Goal: Contribute content: Contribute content

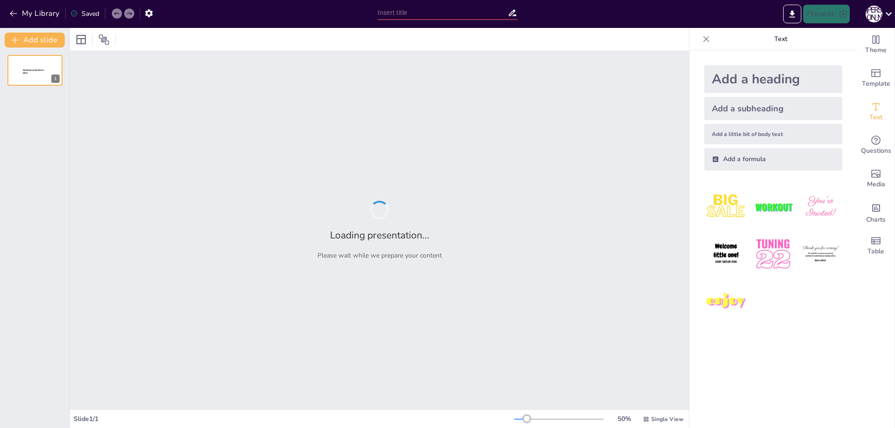
type input "Типи календарів: Історія та розвиток"
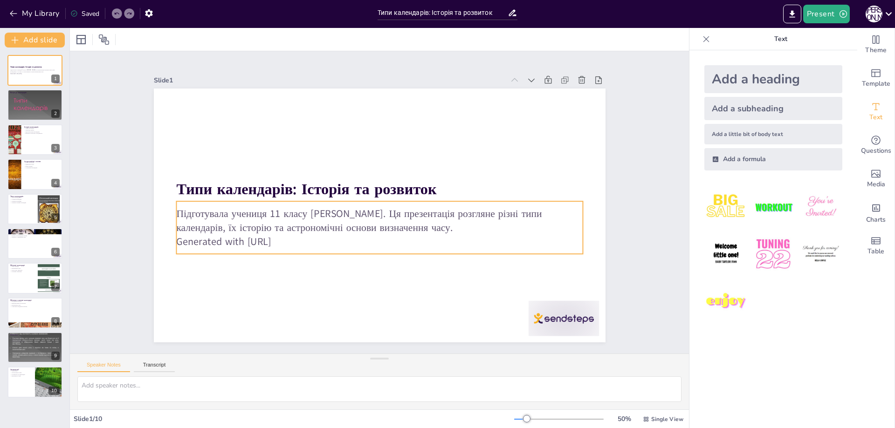
click at [295, 240] on p "Generated with [URL]" at bounding box center [363, 238] width 377 height 178
click at [265, 239] on p "Generated with [URL]" at bounding box center [356, 234] width 337 height 250
click at [266, 239] on p "Generated with [URL]" at bounding box center [367, 239] width 391 height 139
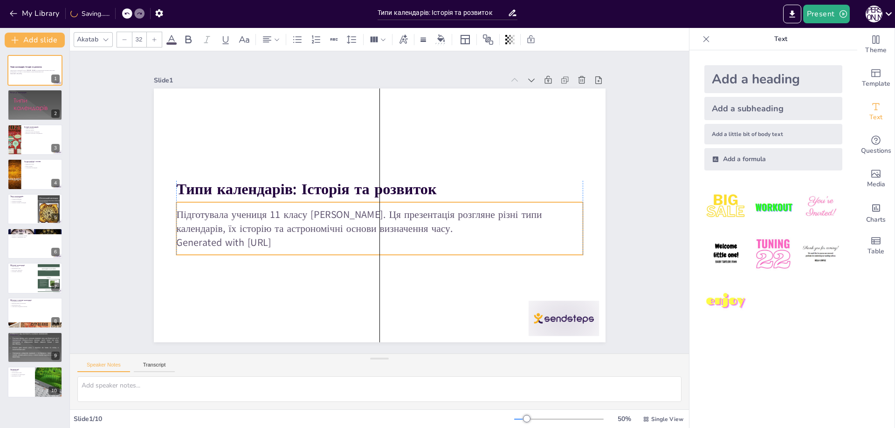
click at [289, 241] on p "Generated with [URL]" at bounding box center [352, 232] width 311 height 282
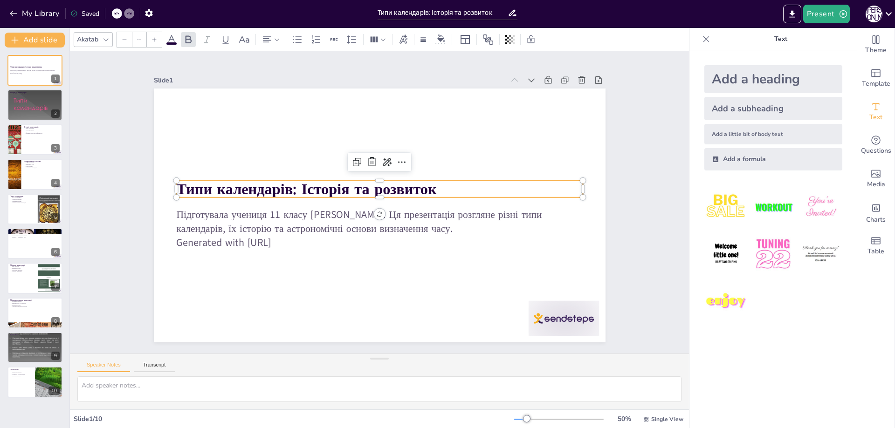
type input "48"
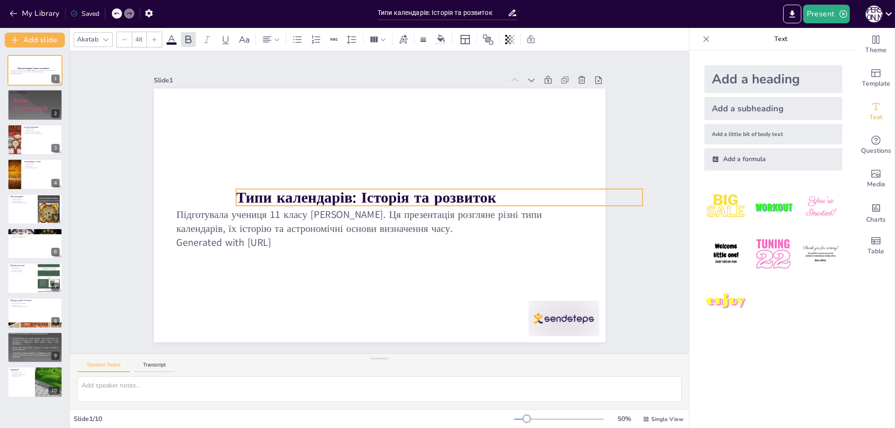
drag, startPoint x: 270, startPoint y: 189, endPoint x: 330, endPoint y: 198, distance: 60.2
click at [330, 198] on strong "Типи календарів: Історія та розвиток" at bounding box center [367, 195] width 259 height 74
click at [376, 193] on strong "Типи календарів: Історія та розвиток" at bounding box center [371, 191] width 222 height 170
click at [376, 193] on strong "Типи календарів: Історія та розвиток" at bounding box center [368, 194] width 254 height 100
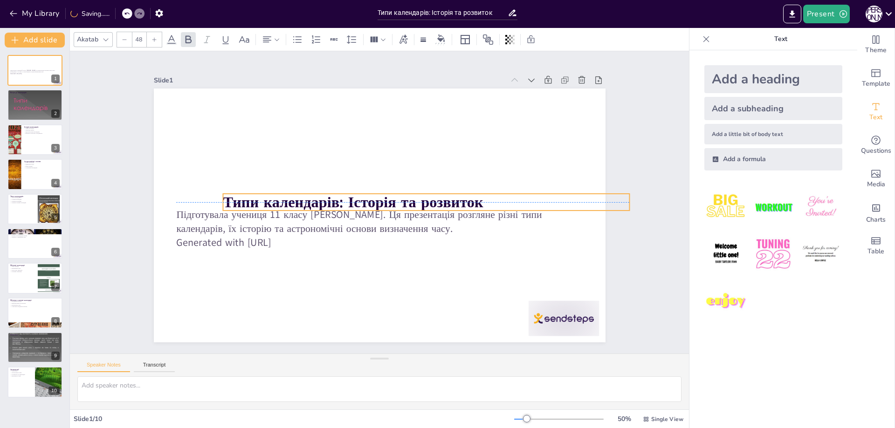
drag, startPoint x: 494, startPoint y: 197, endPoint x: 488, endPoint y: 198, distance: 6.2
click at [488, 198] on p "Типи календарів: Історія та розвиток" at bounding box center [422, 221] width 380 height 185
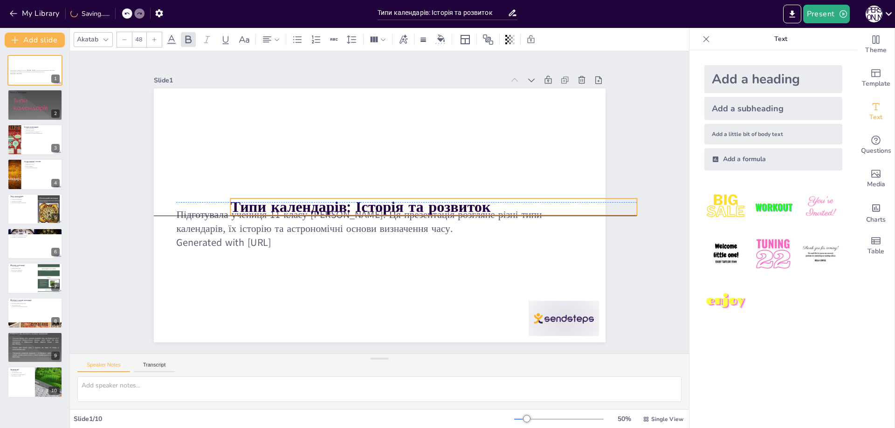
drag, startPoint x: 485, startPoint y: 203, endPoint x: 490, endPoint y: 203, distance: 4.7
click at [483, 203] on p "Типи календарів: Історія та розвиток" at bounding box center [340, 240] width 288 height 316
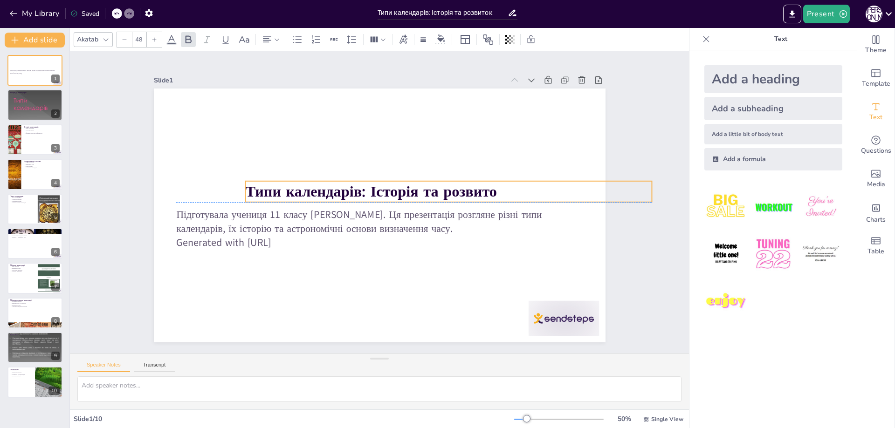
drag, startPoint x: 466, startPoint y: 198, endPoint x: 525, endPoint y: 189, distance: 58.9
click at [436, 189] on p "Типи календарів: Історія та розвито" at bounding box center [383, 133] width 105 height 402
drag, startPoint x: 259, startPoint y: 190, endPoint x: 292, endPoint y: 189, distance: 33.1
click at [344, 189] on strong "Типи календарів: Історія та розвито" at bounding box center [380, 249] width 72 height 250
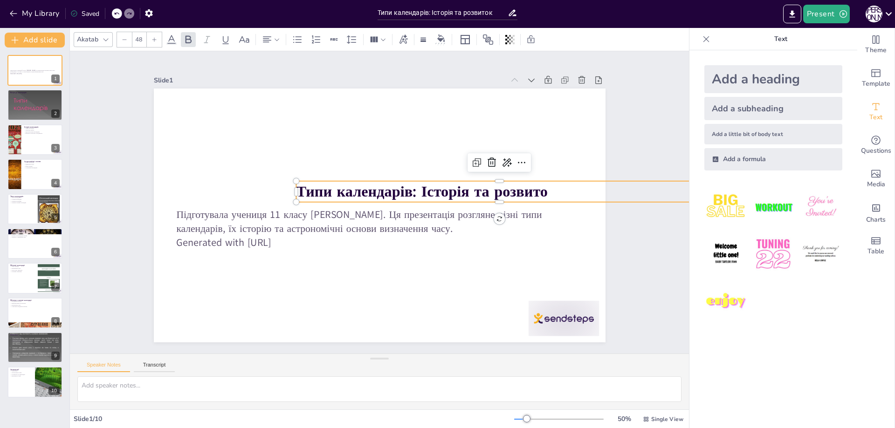
click at [464, 184] on p "Типи календарів: Історія та розвито" at bounding box center [274, 261] width 380 height 185
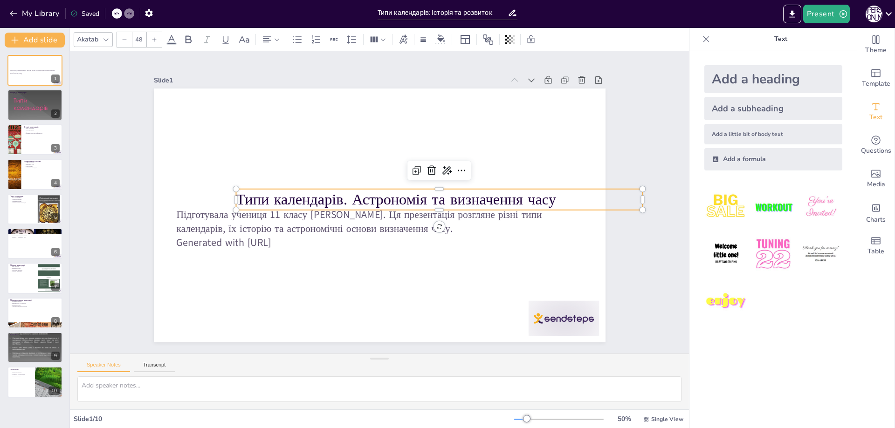
click at [339, 199] on p "Типи календарів. Астрономія та визначення часу" at bounding box center [322, 217] width 402 height 105
click at [346, 201] on p "Типи календарів. Астрономія та визначення часу" at bounding box center [394, 144] width 145 height 393
click at [582, 205] on div "Підготувала учениця 11 класу [PERSON_NAME]. Ця презентація розгляне різні типи …" at bounding box center [391, 206] width 381 height 508
click at [460, 189] on p "Типи календарів.Астрономія та визначення часу" at bounding box center [417, 249] width 256 height 341
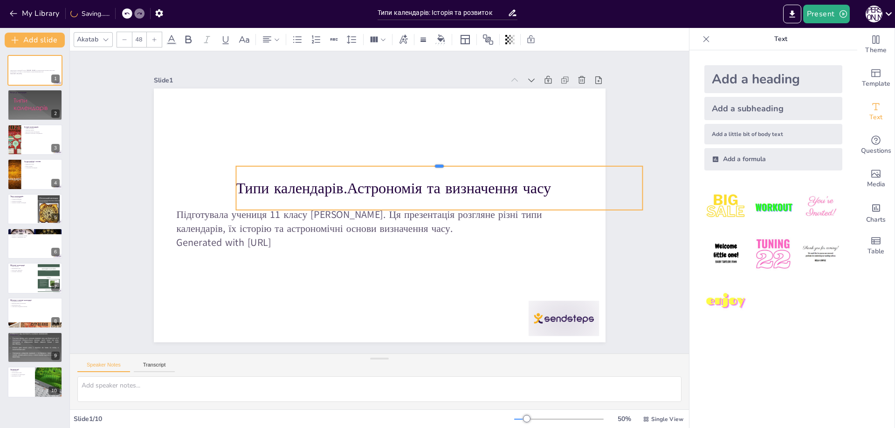
drag, startPoint x: 298, startPoint y: 185, endPoint x: 298, endPoint y: 162, distance: 22.8
click at [370, 162] on div at bounding box center [436, 247] width 133 height 389
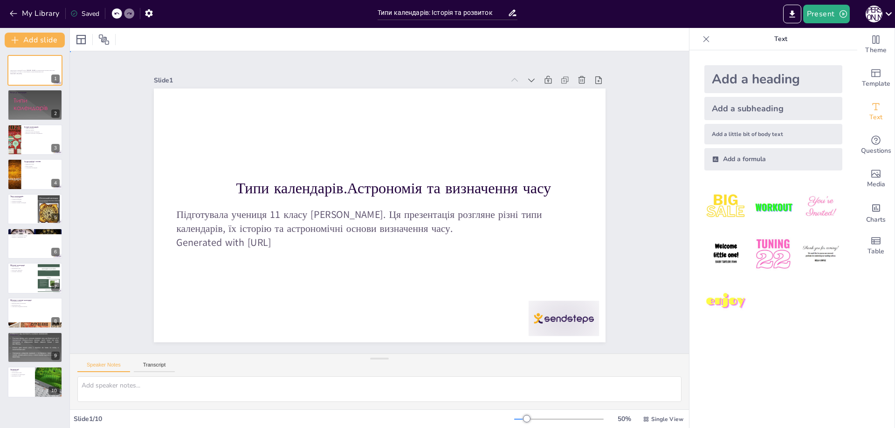
click at [641, 209] on div "Slide 1 Підготувала учениця 11 класу [PERSON_NAME]. Ця презентація розгляне різ…" at bounding box center [379, 202] width 662 height 639
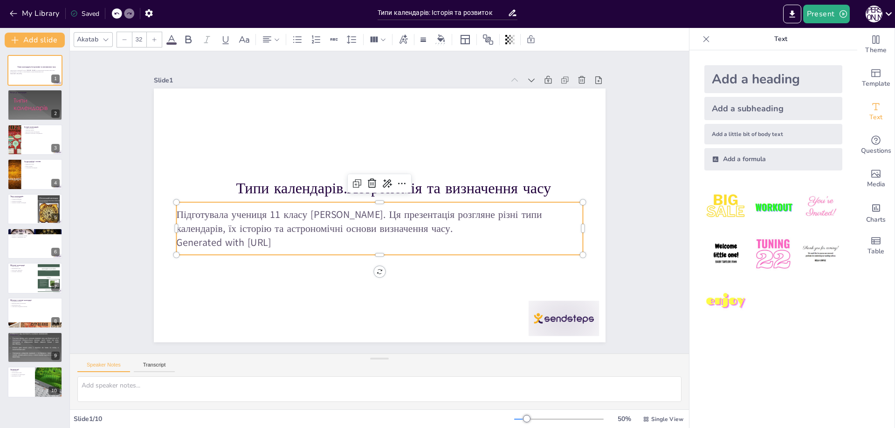
click at [391, 215] on p "Підготувала учениця 11 класу [PERSON_NAME]. Ця презентація розгляне різні типи …" at bounding box center [362, 193] width 227 height 366
click at [247, 210] on p "Підготувала учениця 11 класу [PERSON_NAME]. Ця презентація розгляне різні типи …" at bounding box center [393, 215] width 293 height 321
click at [346, 213] on p "Підготувала учениця 11 класу [PERSON_NAME]. Ця презентація розгляне різні типи …" at bounding box center [360, 202] width 28 height 406
click at [179, 213] on p "Підготувала учениця 11 класу [PERSON_NAME]. Ця презентація розгляне різні типи …" at bounding box center [375, 184] width 403 height 112
click at [220, 213] on p "Підготувала учениця 11 класу [PERSON_NAME]. Ця презентація розгляне різні типи …" at bounding box center [368, 218] width 345 height 262
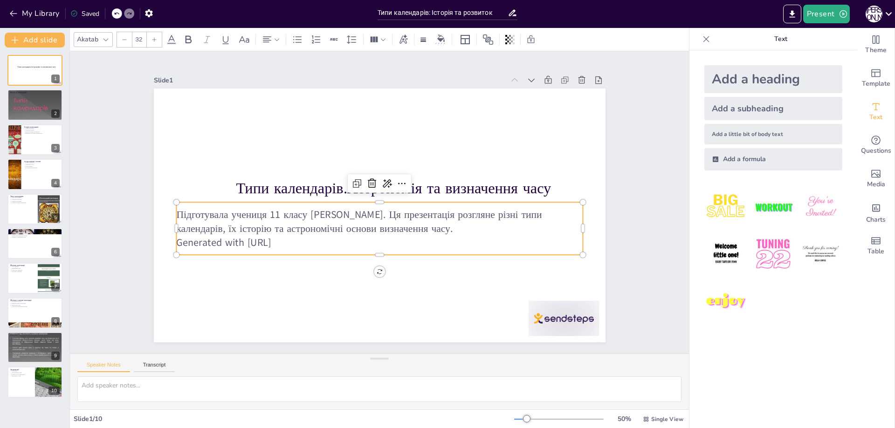
click at [298, 244] on p "Generated with [URL]" at bounding box center [349, 229] width 282 height 311
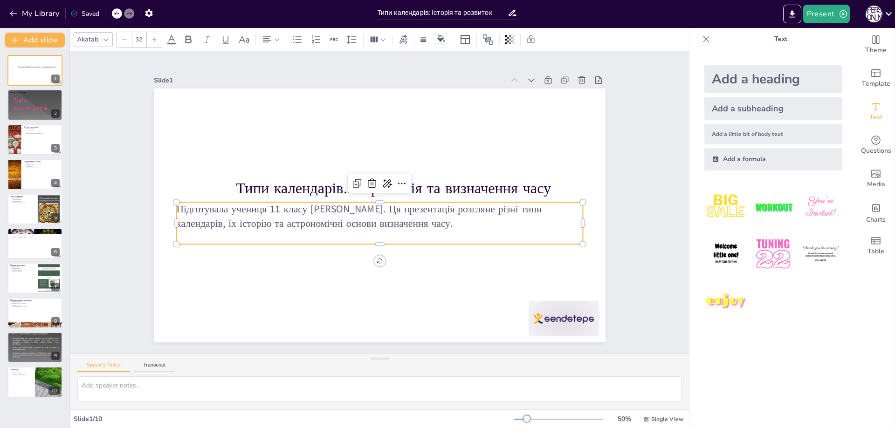
click at [237, 204] on p "Підготувала учениця 11 класу [PERSON_NAME]. Ця презентація розгляне різні типи …" at bounding box center [368, 210] width 262 height 345
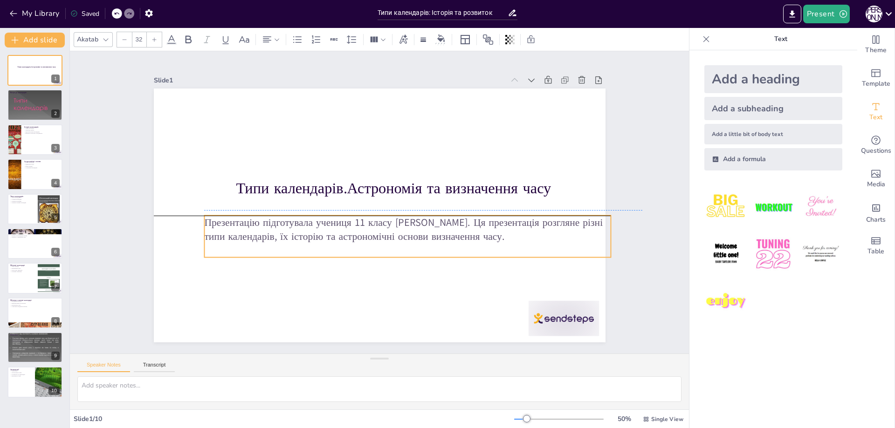
drag, startPoint x: 431, startPoint y: 208, endPoint x: 453, endPoint y: 214, distance: 22.7
click at [453, 214] on p "Презентацію підготувала учениця 11 класу [PERSON_NAME]. Ця презентація розгляне…" at bounding box center [341, 213] width 227 height 366
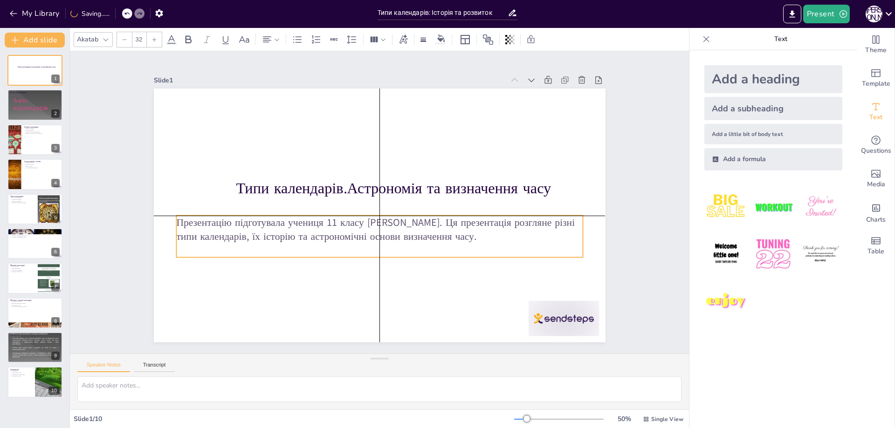
drag, startPoint x: 498, startPoint y: 233, endPoint x: 503, endPoint y: 243, distance: 11.7
click at [503, 211] on p "Презентацію підготувала учениця 11 класу [PERSON_NAME]. Ця презентація розгляне…" at bounding box center [376, 175] width 407 height 70
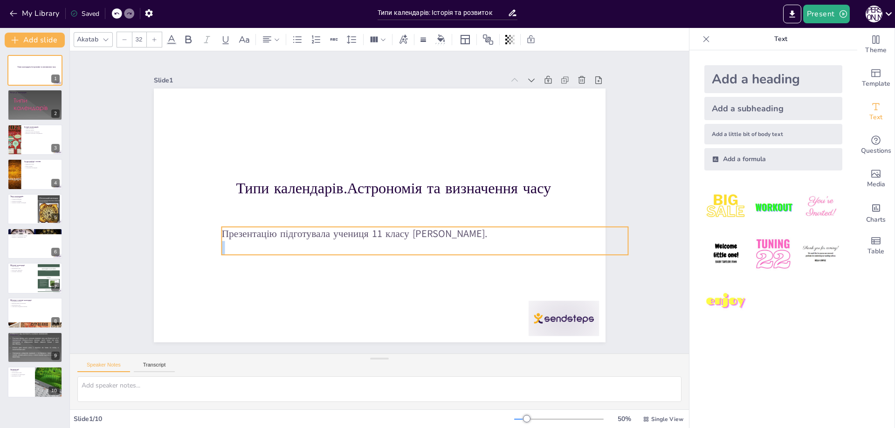
drag, startPoint x: 347, startPoint y: 208, endPoint x: 511, endPoint y: 234, distance: 166.2
click at [511, 234] on p "Презентацію підготувала учениця 11 класу [PERSON_NAME]." at bounding box center [397, 255] width 337 height 250
click at [310, 232] on p "Презентацію підготувала учениця 11 класу [PERSON_NAME]." at bounding box center [338, 275] width 56 height 405
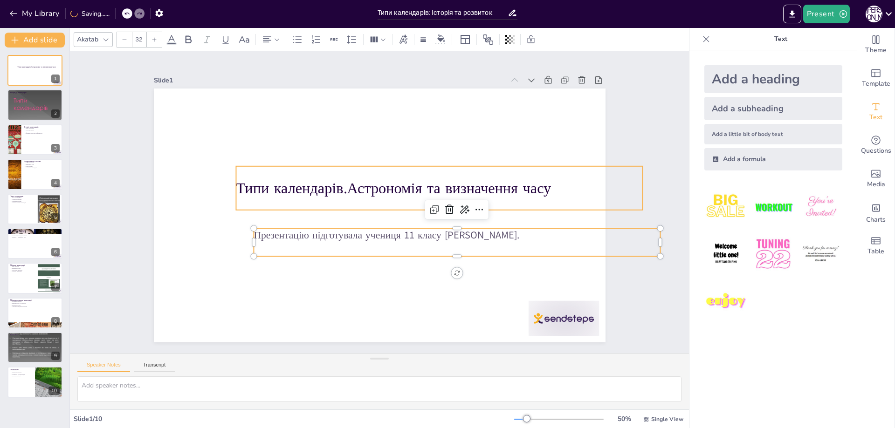
type input "48"
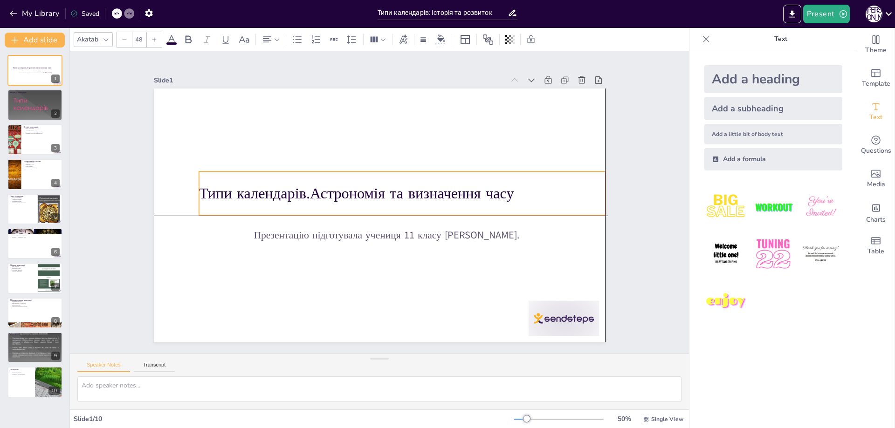
drag, startPoint x: 252, startPoint y: 185, endPoint x: 217, endPoint y: 190, distance: 34.9
click at [331, 190] on p "Типи календарів.Астрономія та визначення часу" at bounding box center [383, 227] width 105 height 402
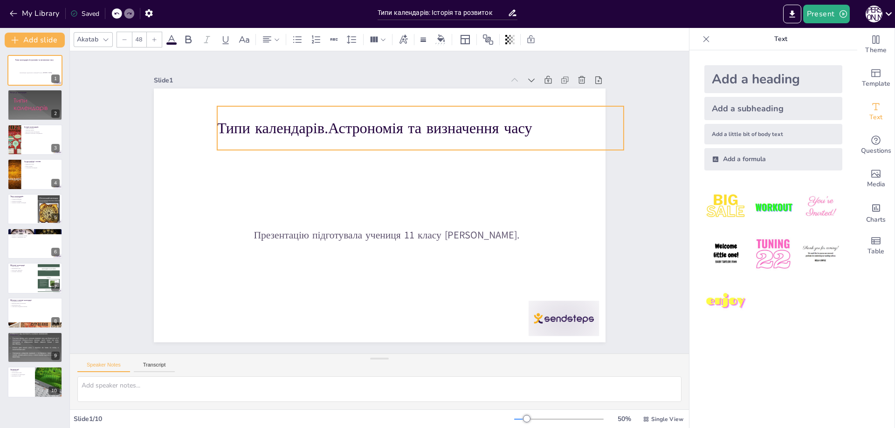
drag, startPoint x: 218, startPoint y: 191, endPoint x: 236, endPoint y: 125, distance: 67.7
click at [257, 125] on p "Типи календарів.Астрономія та визначення часу" at bounding box center [447, 151] width 380 height 185
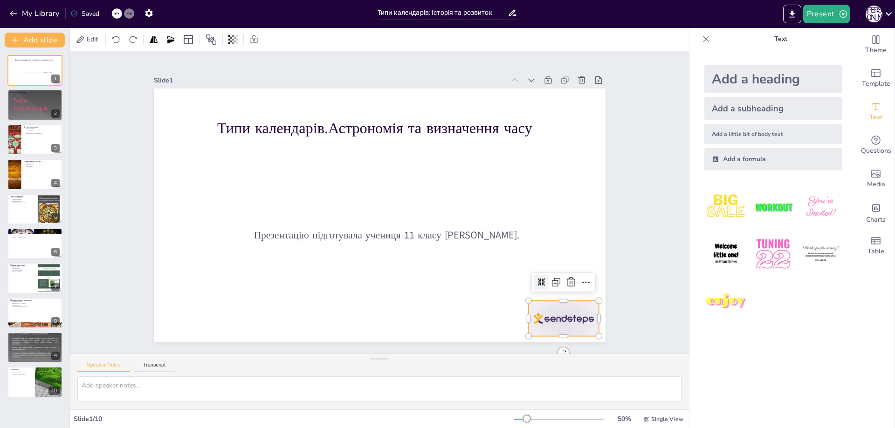
click at [499, 370] on div at bounding box center [460, 405] width 78 height 70
click at [456, 391] on icon at bounding box center [448, 399] width 16 height 16
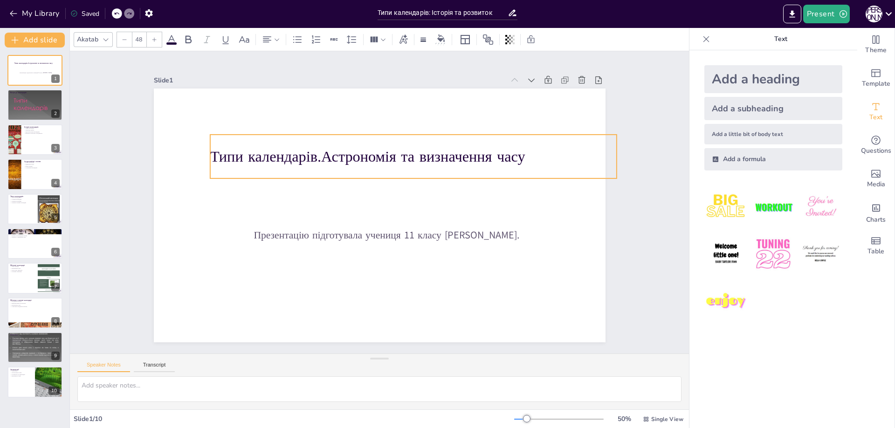
drag, startPoint x: 427, startPoint y: 127, endPoint x: 420, endPoint y: 156, distance: 29.3
click at [420, 156] on p "Типи календарів.Астрономія та визначення часу" at bounding box center [431, 179] width 363 height 221
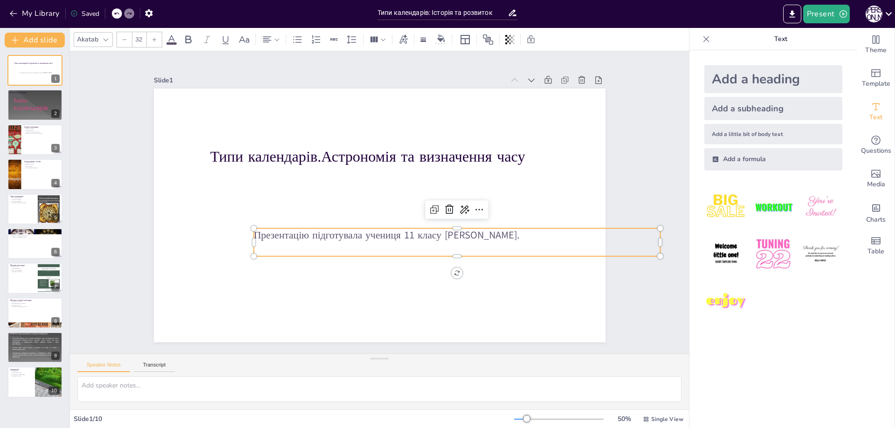
click at [360, 231] on p "Презентацію підготувала учениця 11 класу [PERSON_NAME]." at bounding box center [414, 278] width 311 height 282
click at [360, 231] on p "Презентацію підготувала учениця 11 класу [PERSON_NAME]." at bounding box center [407, 281] width 282 height 311
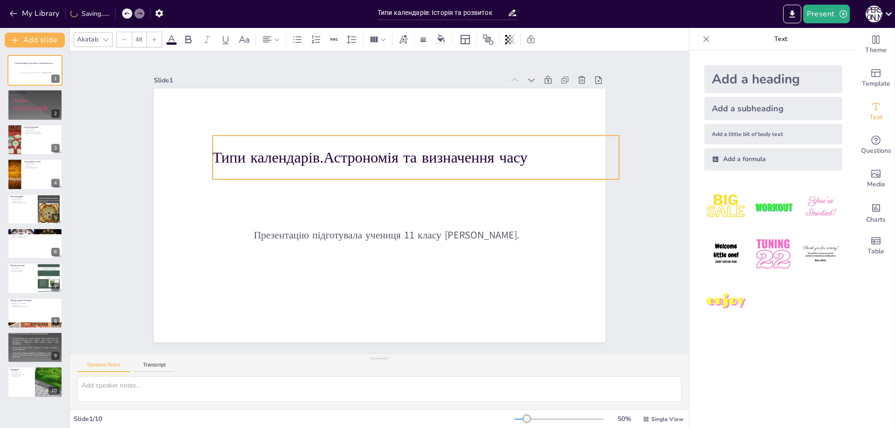
click at [392, 158] on p "Типи календарів.Астрономія та визначення часу" at bounding box center [437, 205] width 256 height 341
click at [523, 159] on p "Типи календарів.Астрономія та визначення часу" at bounding box center [421, 167] width 402 height 105
click at [248, 155] on p "Типи календарів.Астрономія та визначення часу" at bounding box center [429, 181] width 363 height 221
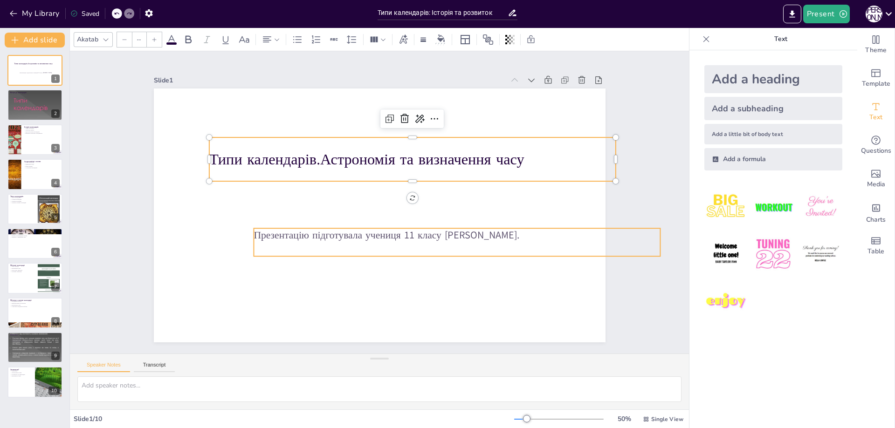
type input "32"
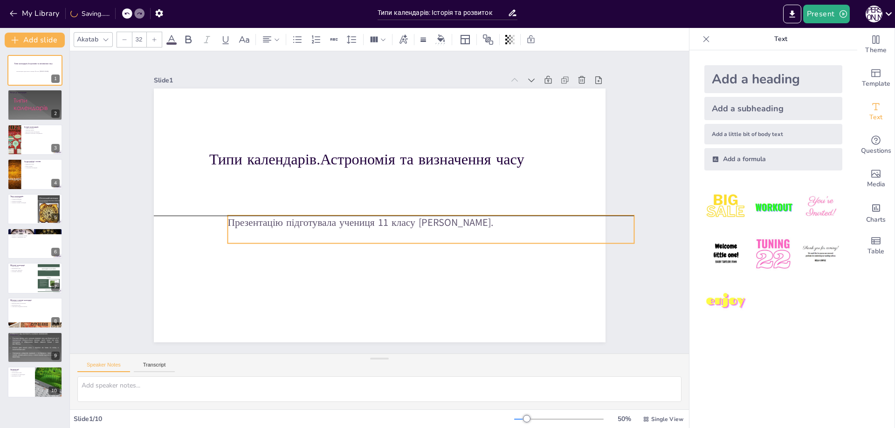
drag, startPoint x: 375, startPoint y: 236, endPoint x: 349, endPoint y: 222, distance: 29.4
click at [349, 222] on p "Презентацію підготувала учениця 11 класу [PERSON_NAME]." at bounding box center [327, 222] width 311 height 282
click at [473, 220] on p "Презентацію підготувала учениця 11 класу [PERSON_NAME]." at bounding box center [418, 241] width 377 height 178
click at [473, 220] on p "Презентацію підготувала учениця 11 класу [PERSON_NAME]." at bounding box center [393, 255] width 250 height 337
click at [473, 221] on p "Презентацію підготувала учениця 11 класу [PERSON_NAME]." at bounding box center [385, 254] width 215 height 359
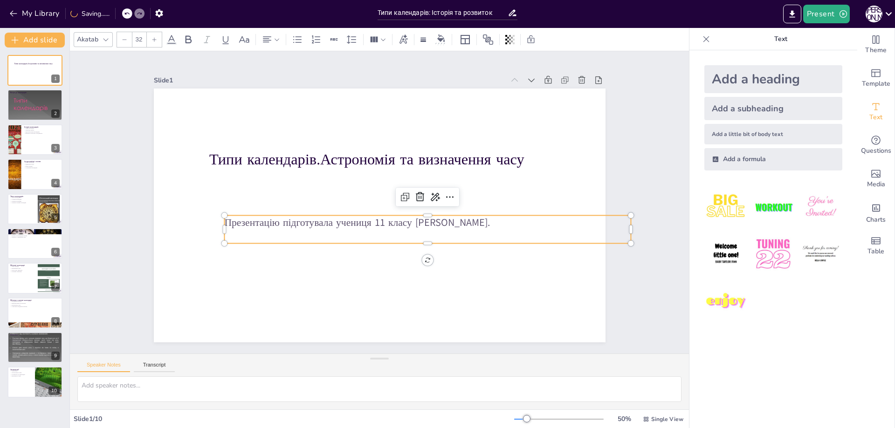
click at [474, 221] on p "Презентацію підготувала учениця 11 класу [PERSON_NAME]." at bounding box center [411, 243] width 359 height 215
click at [460, 221] on p "Презентацію підготувала учениця 11 класу [PERSON_NAME]." at bounding box center [335, 229] width 250 height 337
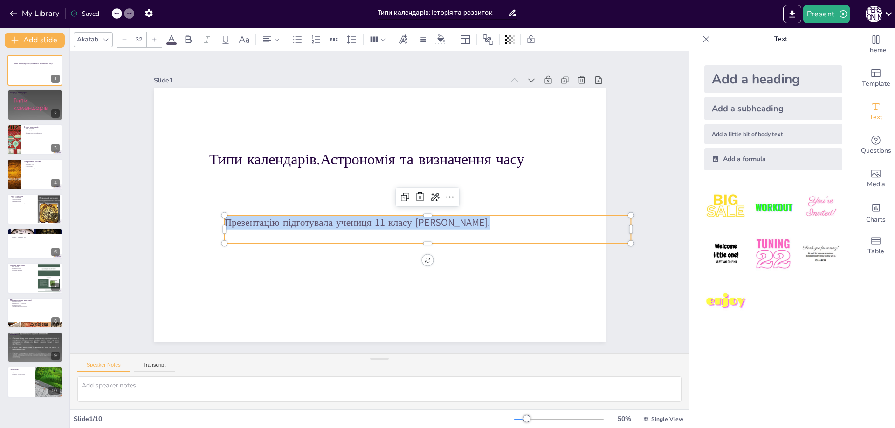
drag, startPoint x: 473, startPoint y: 221, endPoint x: 217, endPoint y: 220, distance: 256.3
click at [217, 220] on div "Типи календарів.Астрономія та визначення часу Презентацію підготувала учениця 1…" at bounding box center [375, 214] width 508 height 381
click at [384, 39] on icon at bounding box center [383, 39] width 7 height 7
click at [270, 41] on icon at bounding box center [266, 39] width 11 height 11
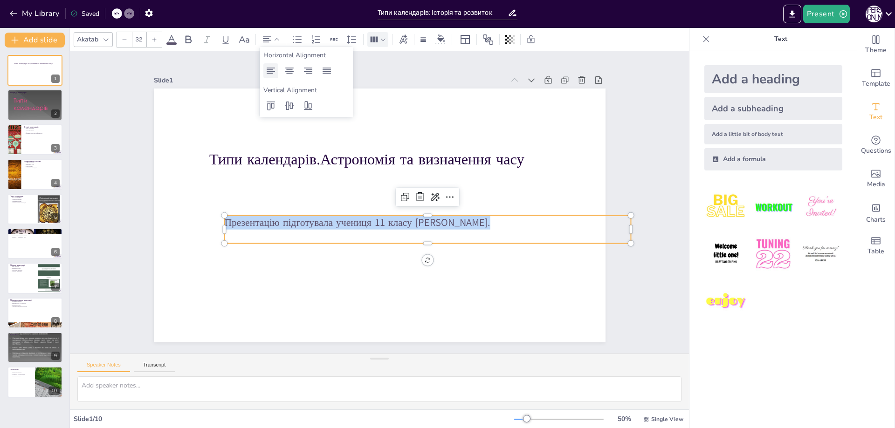
click at [274, 71] on icon at bounding box center [271, 71] width 8 height 6
click at [286, 71] on icon at bounding box center [289, 70] width 11 height 11
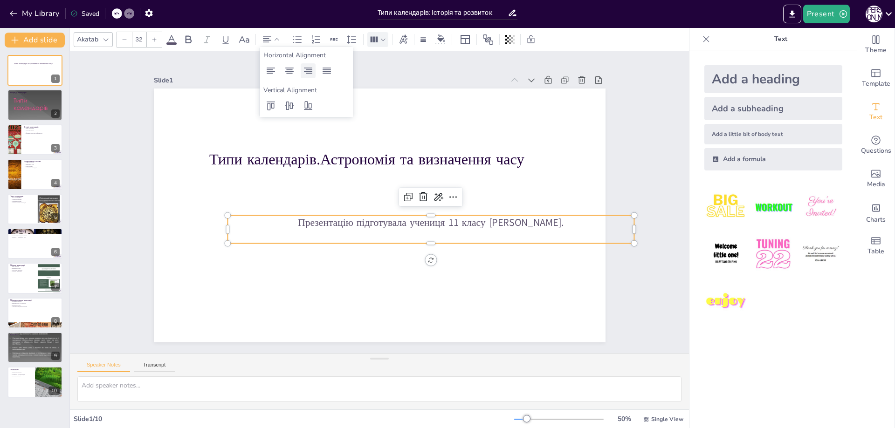
click at [307, 70] on icon at bounding box center [307, 70] width 11 height 11
click at [328, 71] on icon at bounding box center [326, 71] width 8 height 6
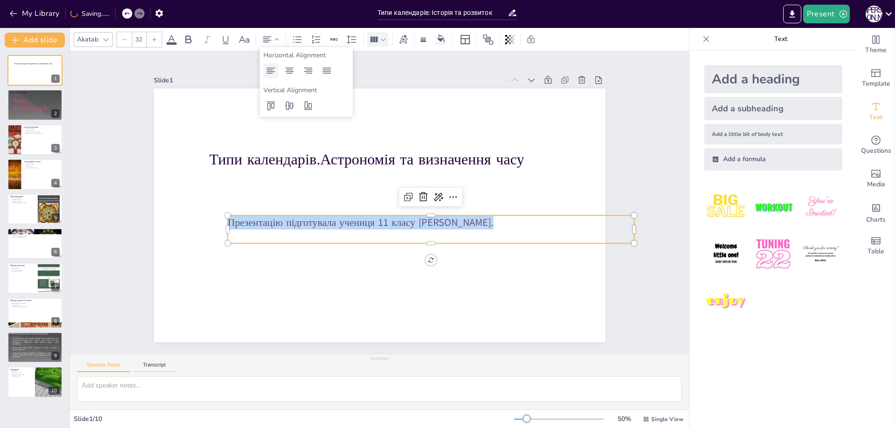
click at [271, 71] on icon at bounding box center [271, 71] width 8 height 6
click at [272, 71] on icon at bounding box center [271, 71] width 8 height 6
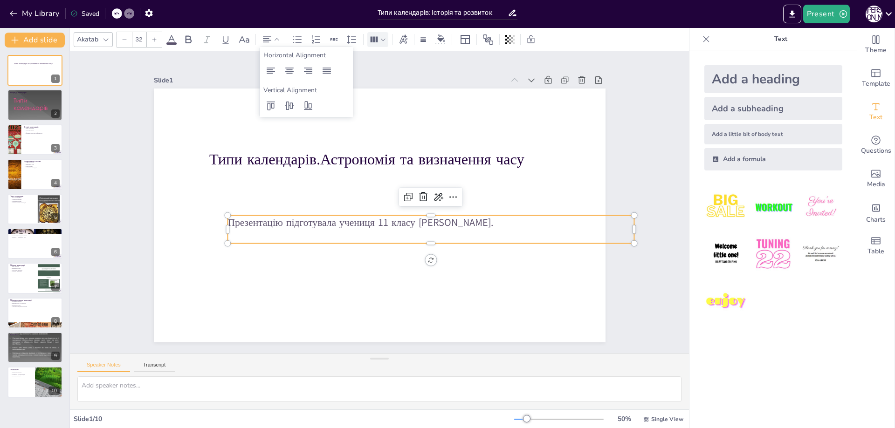
click at [374, 224] on p "Презентацію підготувала учениця 11 класу [PERSON_NAME]." at bounding box center [340, 241] width 178 height 377
click at [334, 221] on p "Презентацію підготувала учениця 11 класу [PERSON_NAME]." at bounding box center [421, 237] width 391 height 139
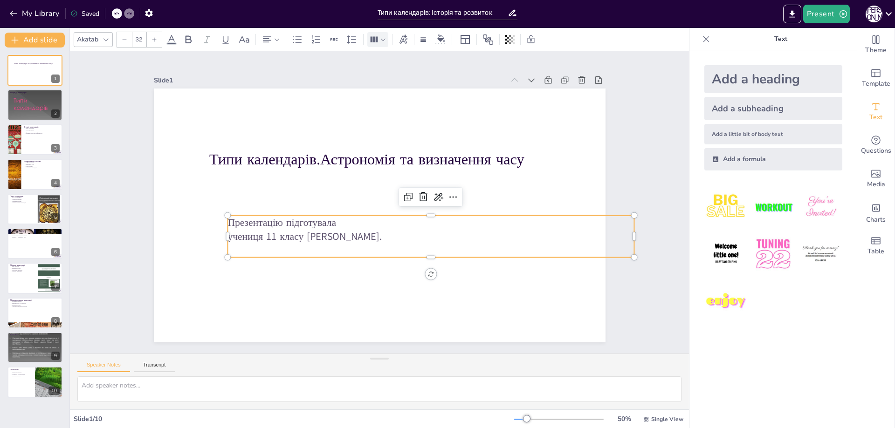
click at [301, 234] on p "учениця 11 класу [PERSON_NAME]." at bounding box center [400, 260] width 337 height 250
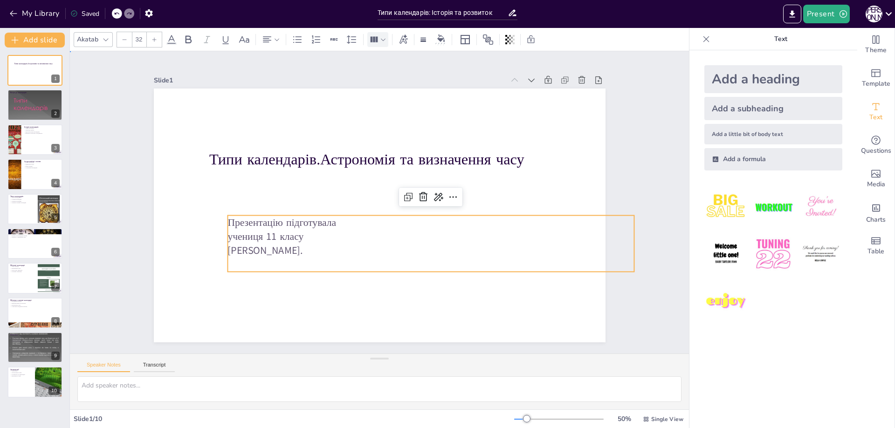
click at [127, 203] on div "Slide 1 Типи календарів.Астрономія та визначення часу Презентацію підготувала у…" at bounding box center [379, 203] width 566 height 422
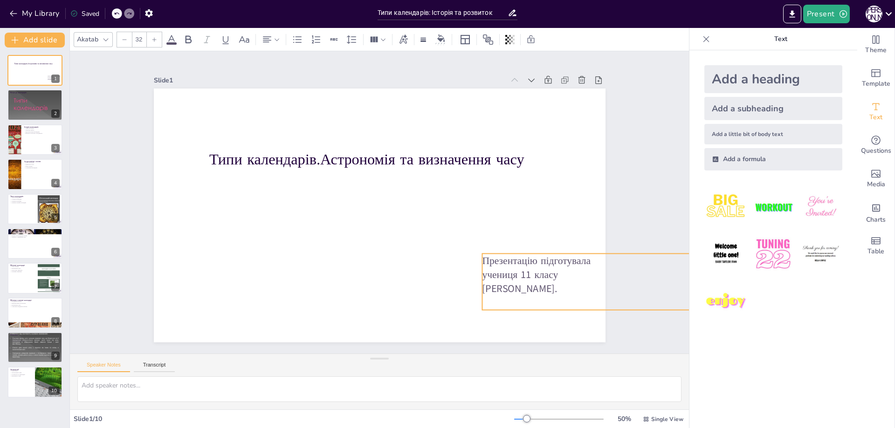
drag, startPoint x: 389, startPoint y: 220, endPoint x: 644, endPoint y: 258, distance: 257.3
click at [644, 258] on div "Slide 1 Типи календарів.Астрономія та визначення часу Презентацію підготувала у…" at bounding box center [379, 202] width 662 height 639
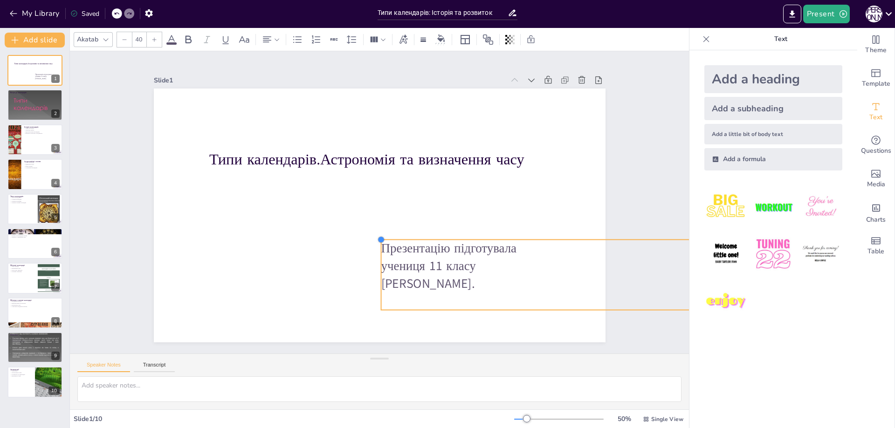
drag, startPoint x: 477, startPoint y: 250, endPoint x: 460, endPoint y: 236, distance: 21.8
click at [460, 236] on div "Типи календарів.Астрономія та визначення часу Презентацію підготувала учениця 1…" at bounding box center [367, 208] width 416 height 516
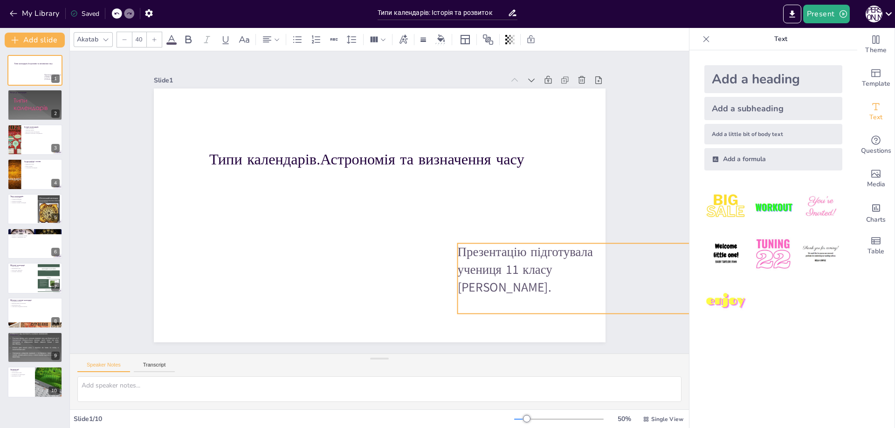
drag, startPoint x: 561, startPoint y: 255, endPoint x: 626, endPoint y: 258, distance: 65.3
click at [626, 258] on div "Slide 1 Типи календарів.Астрономія та визначення часу Презентацію підготувала у…" at bounding box center [379, 202] width 609 height 679
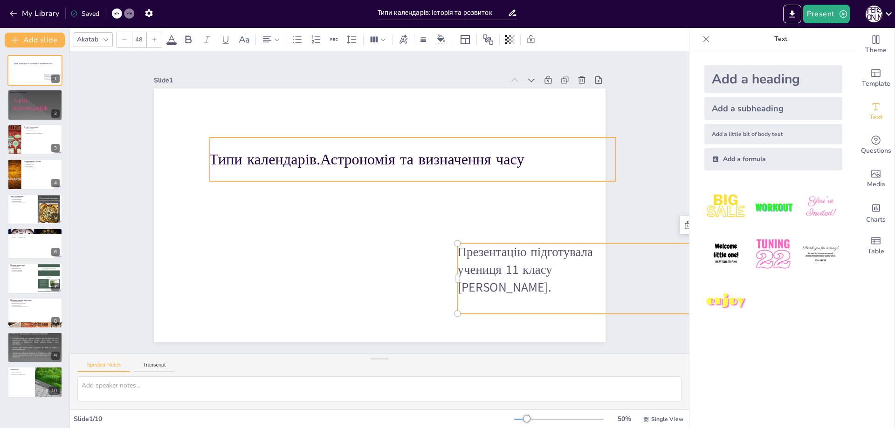
click at [412, 161] on p "Типи календарів.Астрономія та визначення часу" at bounding box center [432, 215] width 185 height 380
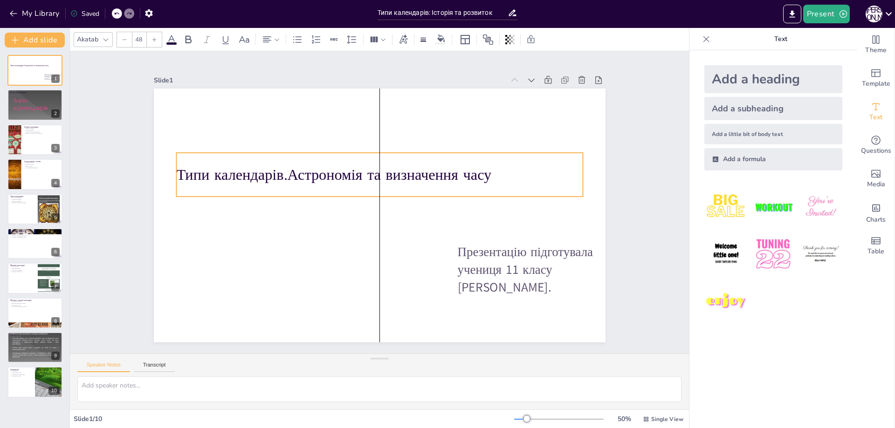
drag, startPoint x: 442, startPoint y: 157, endPoint x: 412, endPoint y: 172, distance: 34.0
click at [412, 172] on p "Типи календарів.Астрономія та визначення часу" at bounding box center [406, 194] width 146 height 393
click at [157, 46] on div at bounding box center [154, 39] width 15 height 15
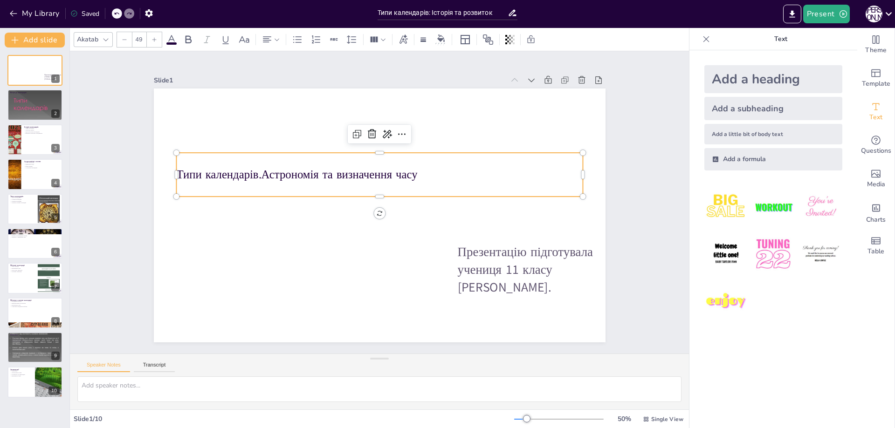
click at [157, 46] on div at bounding box center [154, 39] width 15 height 15
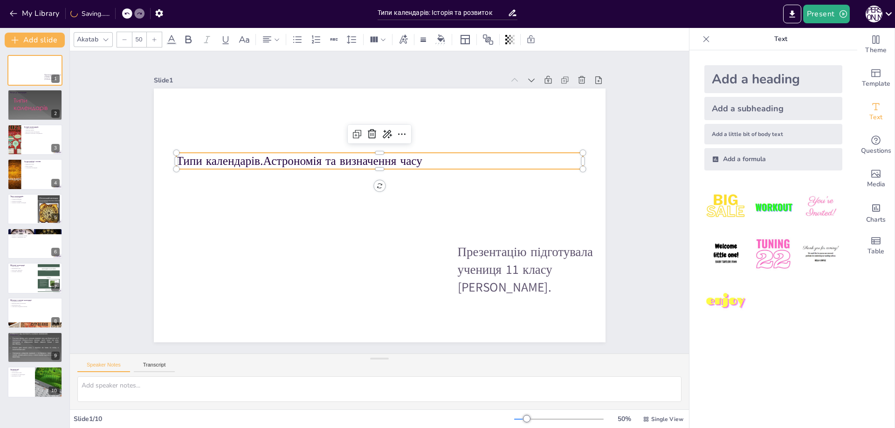
click at [153, 41] on icon at bounding box center [154, 40] width 6 height 6
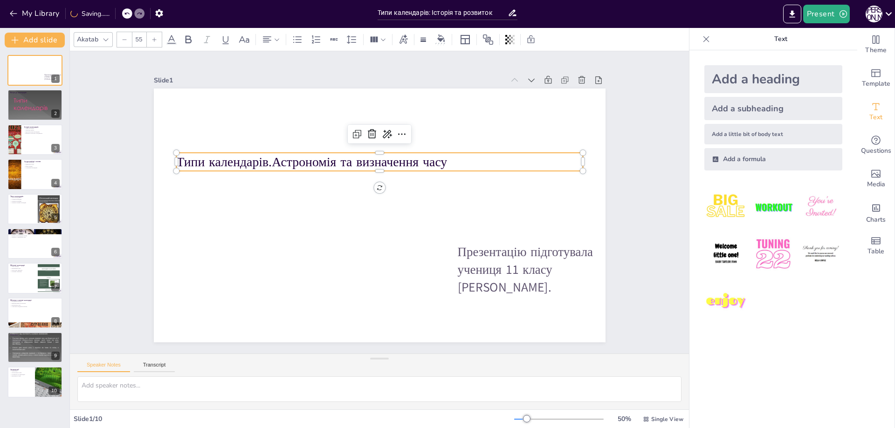
click at [153, 41] on icon at bounding box center [154, 40] width 6 height 6
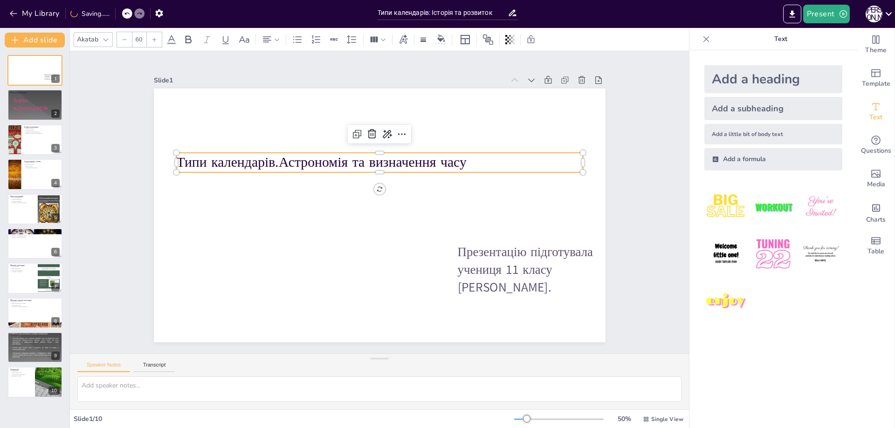
click at [153, 41] on icon at bounding box center [154, 40] width 6 height 6
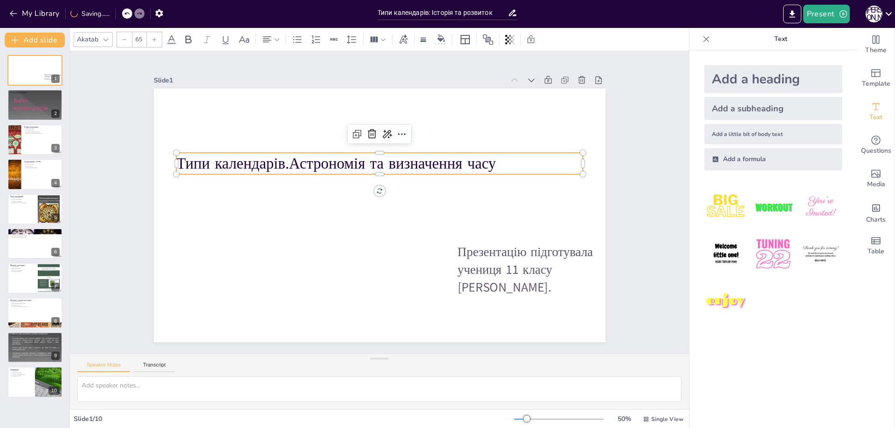
click at [153, 41] on icon at bounding box center [154, 40] width 6 height 6
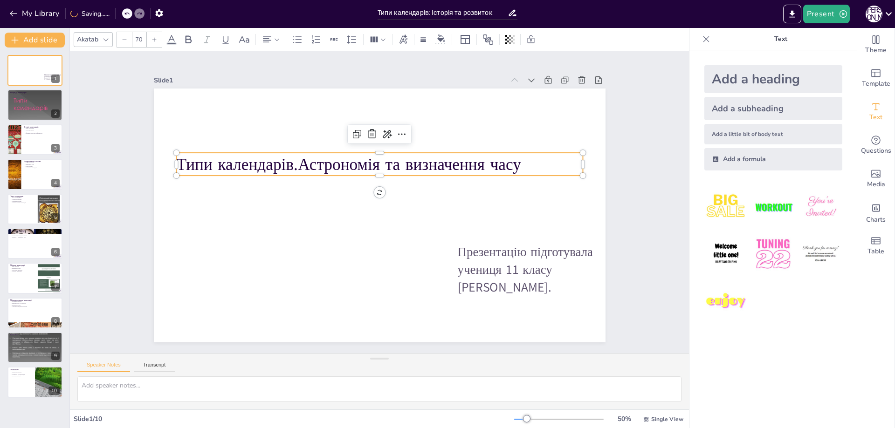
click at [153, 41] on icon at bounding box center [154, 40] width 6 height 6
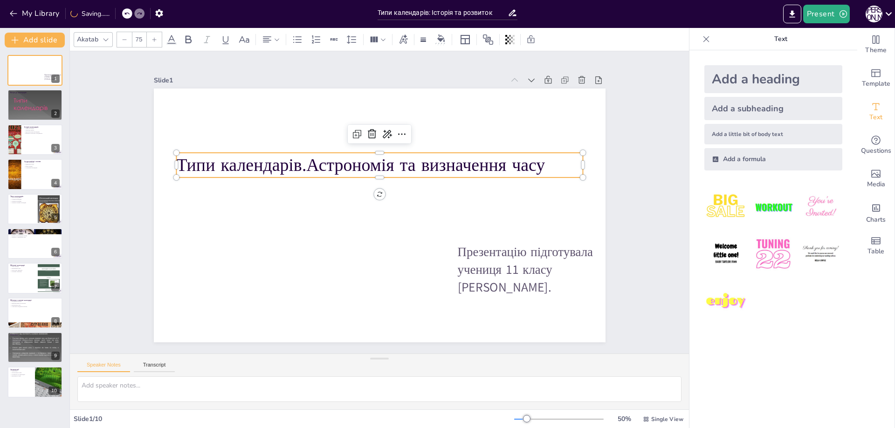
click at [153, 41] on icon at bounding box center [154, 40] width 6 height 6
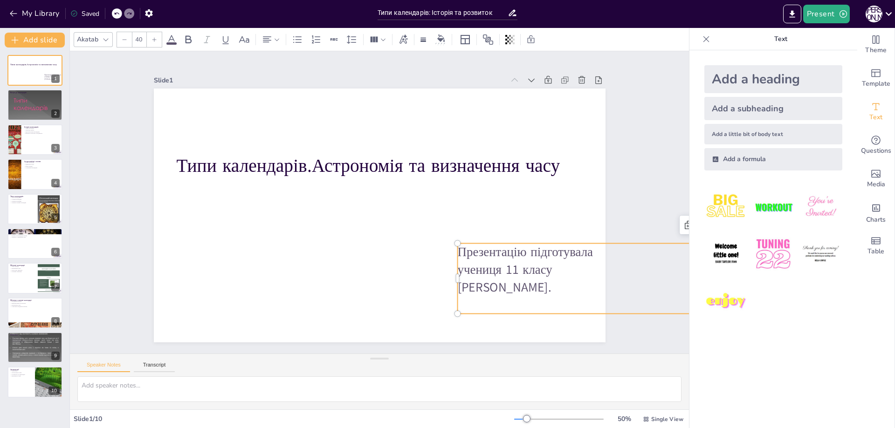
click at [529, 259] on p "Презентацію підготувала" at bounding box center [693, 320] width 500 height 123
click at [157, 39] on div at bounding box center [154, 39] width 15 height 15
click at [156, 39] on icon at bounding box center [154, 40] width 6 height 6
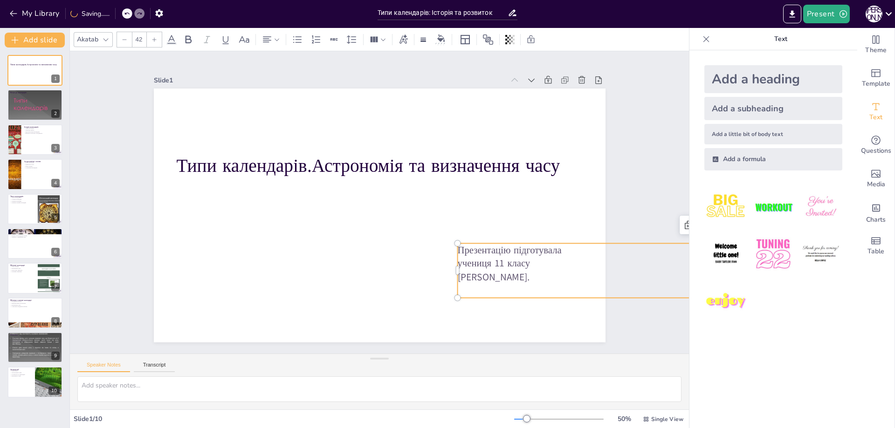
click at [156, 39] on icon at bounding box center [154, 40] width 6 height 6
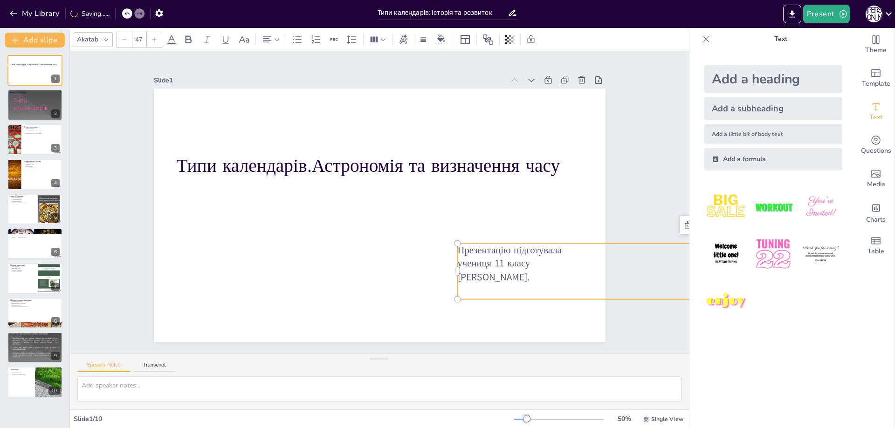
click at [156, 39] on icon at bounding box center [154, 40] width 6 height 6
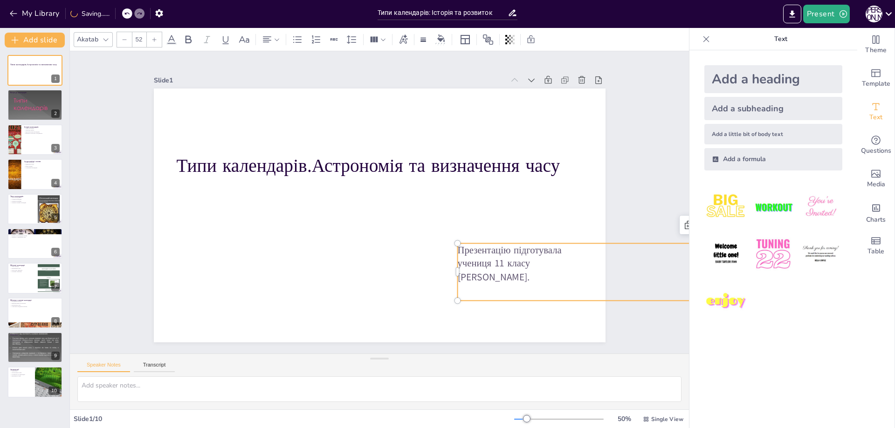
click at [156, 39] on icon at bounding box center [154, 40] width 6 height 6
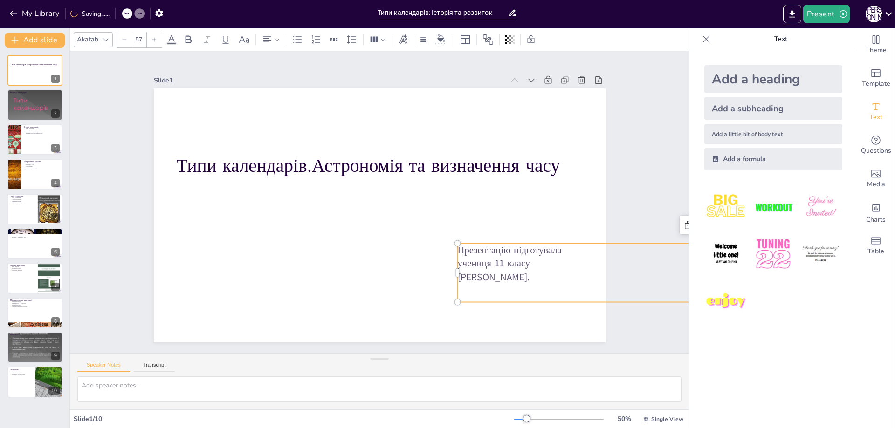
click at [156, 39] on icon at bounding box center [154, 40] width 6 height 6
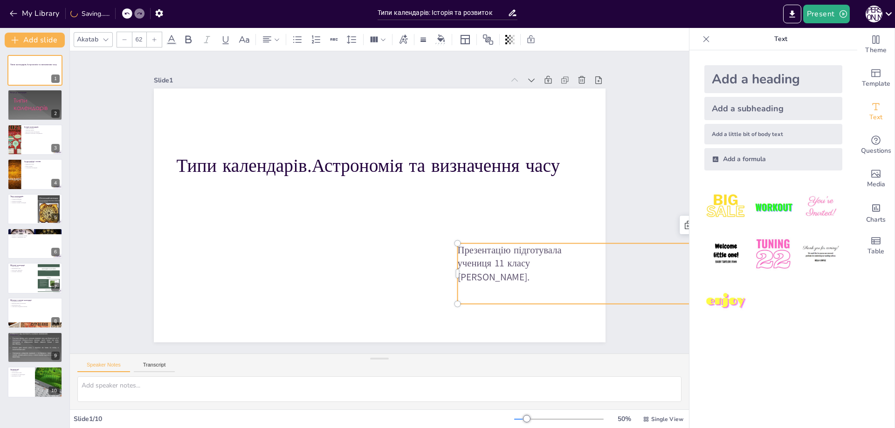
click at [156, 39] on icon at bounding box center [154, 40] width 6 height 6
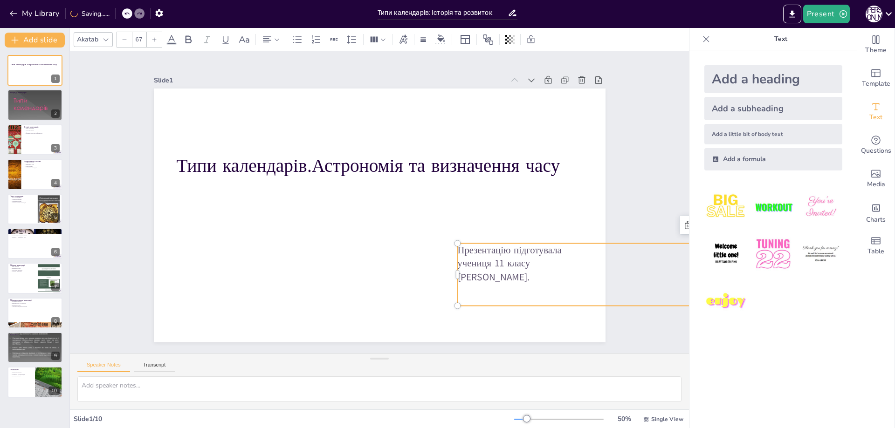
click at [156, 39] on icon at bounding box center [154, 40] width 6 height 6
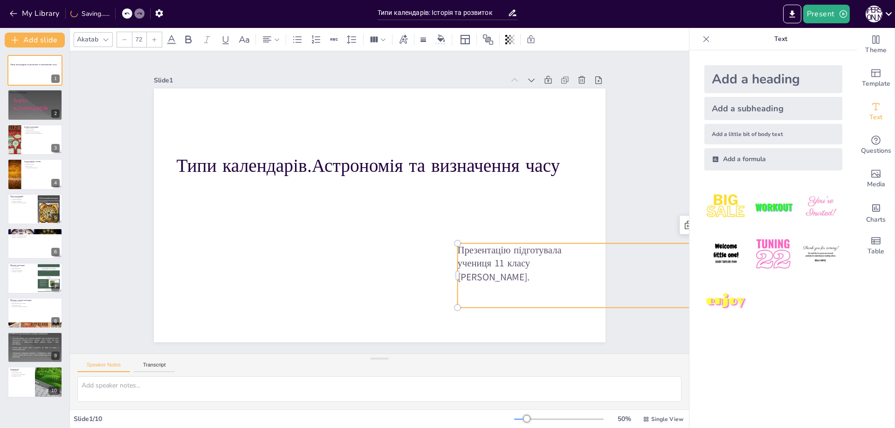
click at [156, 39] on icon at bounding box center [154, 40] width 6 height 6
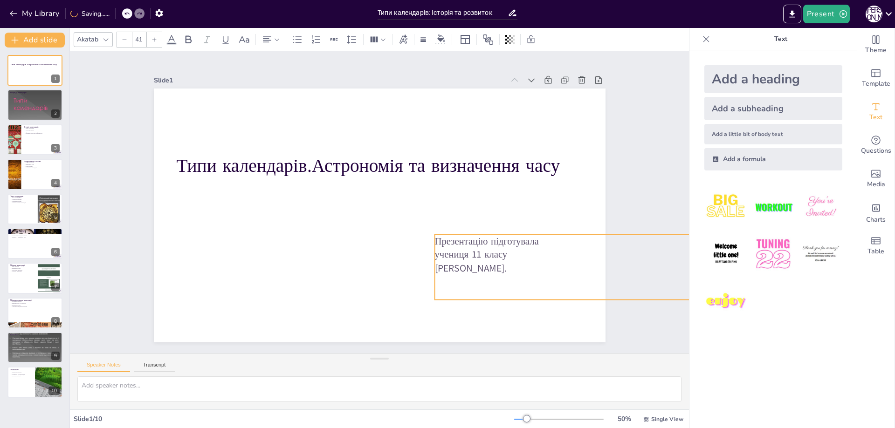
drag, startPoint x: 502, startPoint y: 275, endPoint x: 492, endPoint y: 268, distance: 12.8
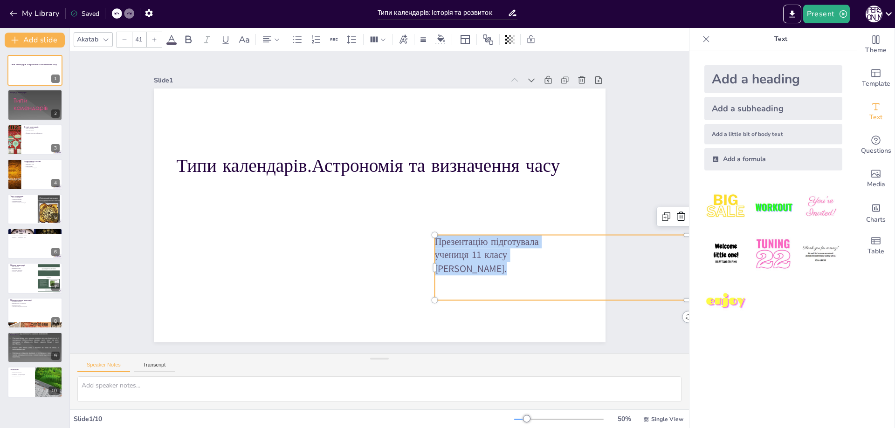
drag, startPoint x: 492, startPoint y: 268, endPoint x: 431, endPoint y: 235, distance: 69.4
click at [429, 235] on div "Типи календарів.Астрономія та визначення часу Презентацію підготувала учениця 1…" at bounding box center [374, 215] width 516 height 416
click at [155, 41] on icon at bounding box center [154, 40] width 6 height 6
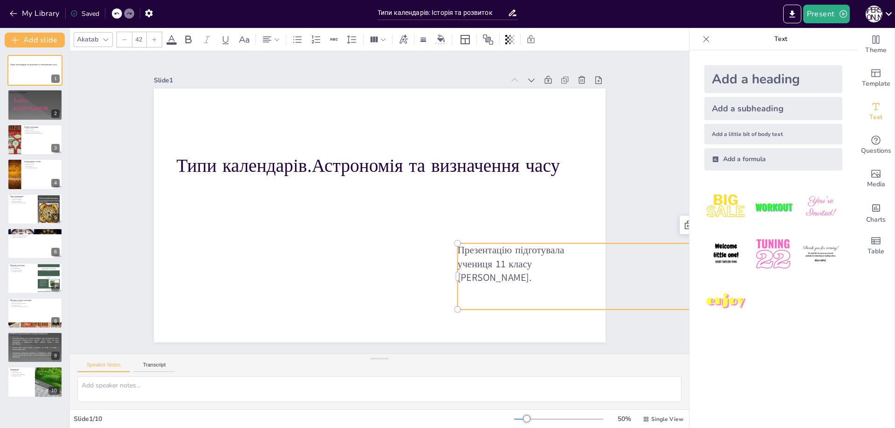
click at [155, 41] on icon at bounding box center [154, 40] width 6 height 6
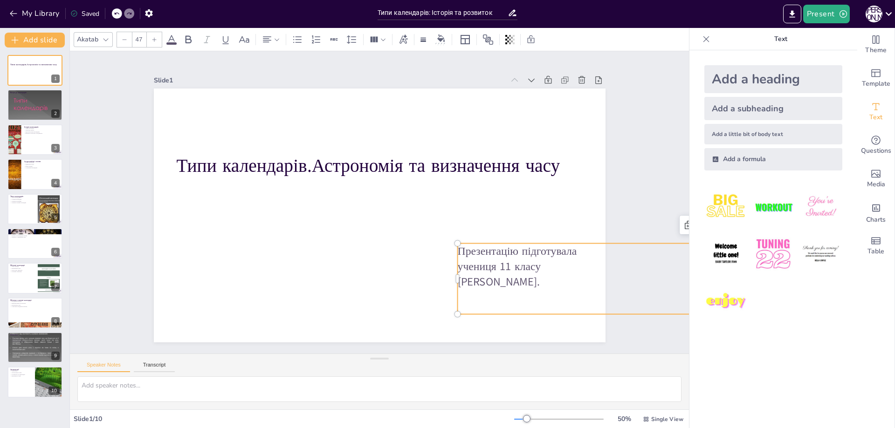
click at [155, 41] on icon at bounding box center [154, 40] width 6 height 6
type input "49"
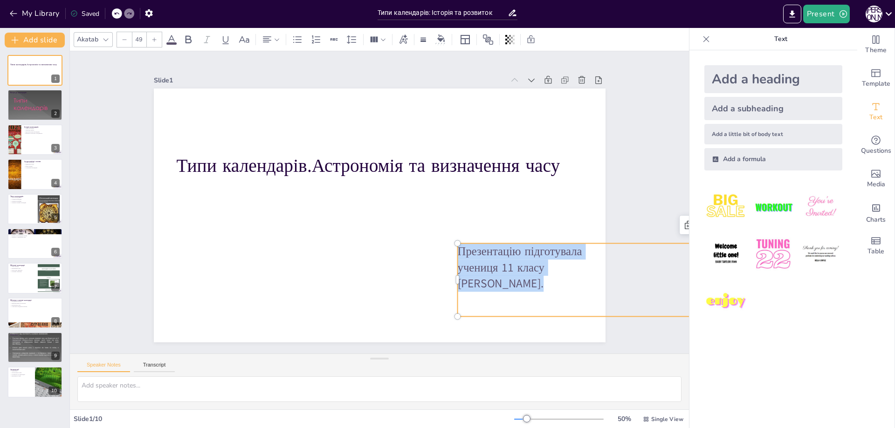
click at [197, 161] on div "Slide 1 Типи календарів.Астрономія та визначення часу Презентацію підготувала у…" at bounding box center [379, 202] width 365 height 647
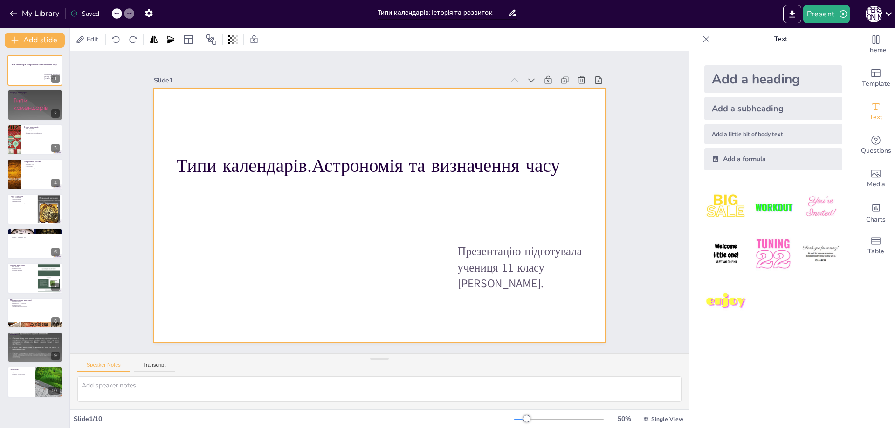
click at [222, 104] on div at bounding box center [374, 215] width 516 height 416
click at [79, 41] on div at bounding box center [80, 39] width 11 height 11
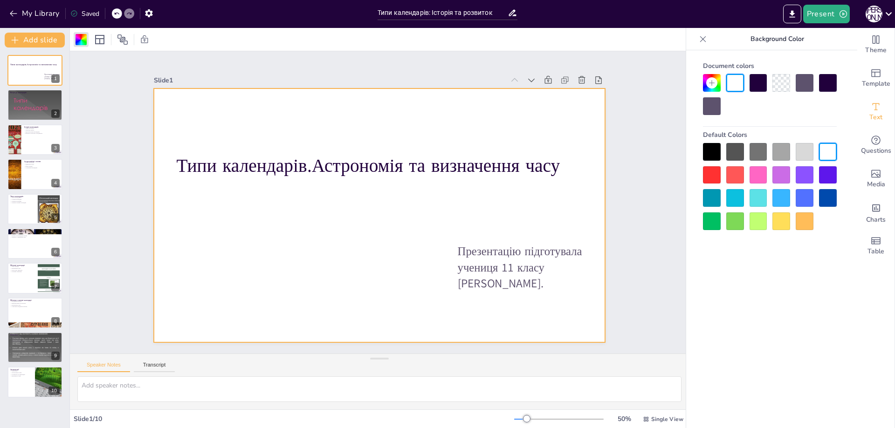
click at [110, 40] on div at bounding box center [121, 39] width 59 height 15
click at [104, 38] on icon at bounding box center [99, 39] width 9 height 9
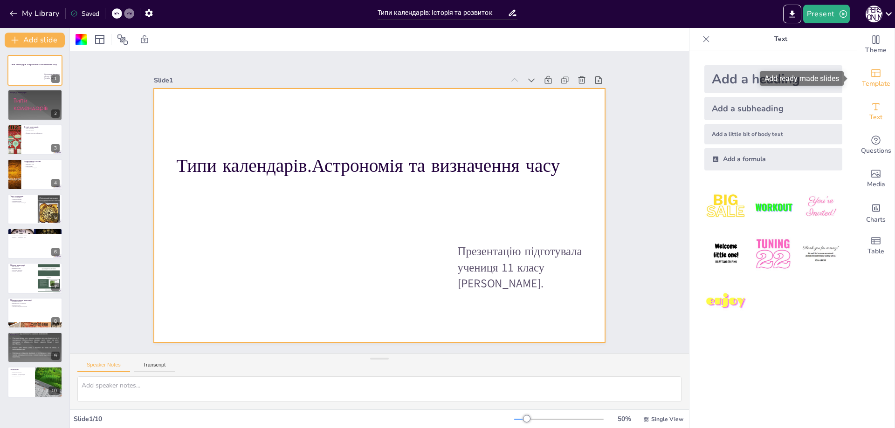
click at [869, 84] on span "Template" at bounding box center [876, 84] width 28 height 10
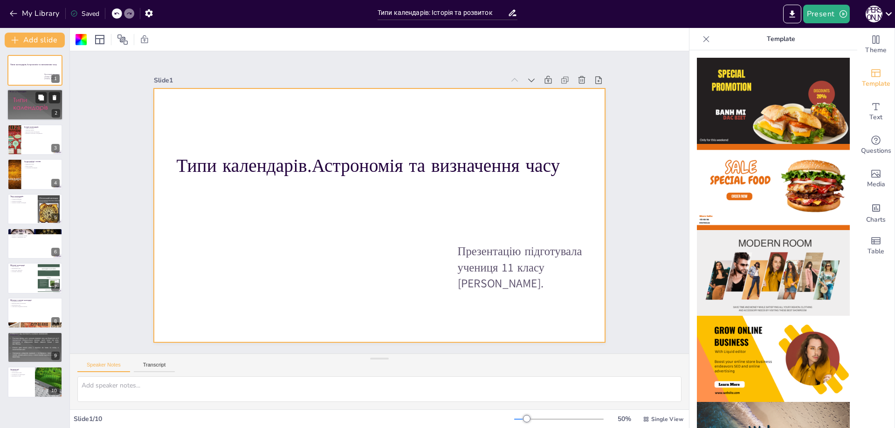
click at [30, 107] on div at bounding box center [35, 105] width 56 height 42
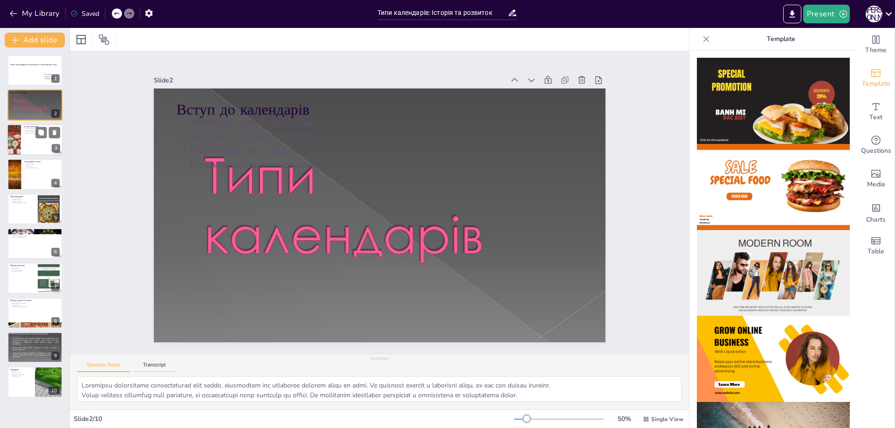
click at [27, 133] on p "Вплив на сільське господарство" at bounding box center [42, 133] width 36 height 2
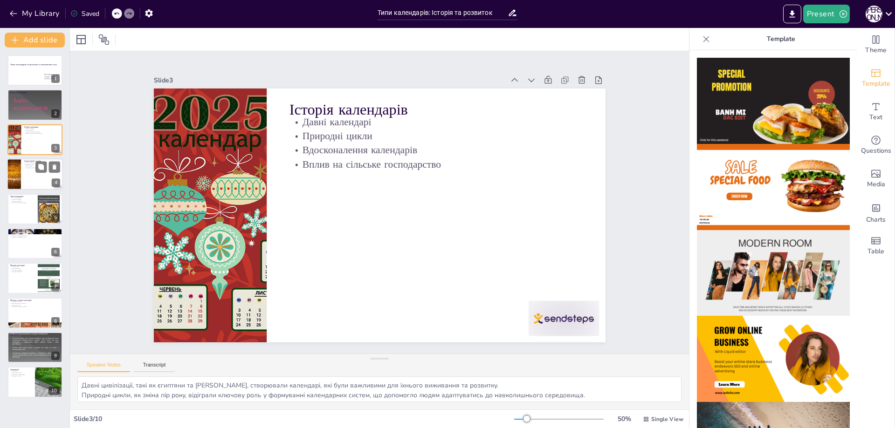
click at [24, 168] on p "Уточнення календарів" at bounding box center [42, 168] width 36 height 2
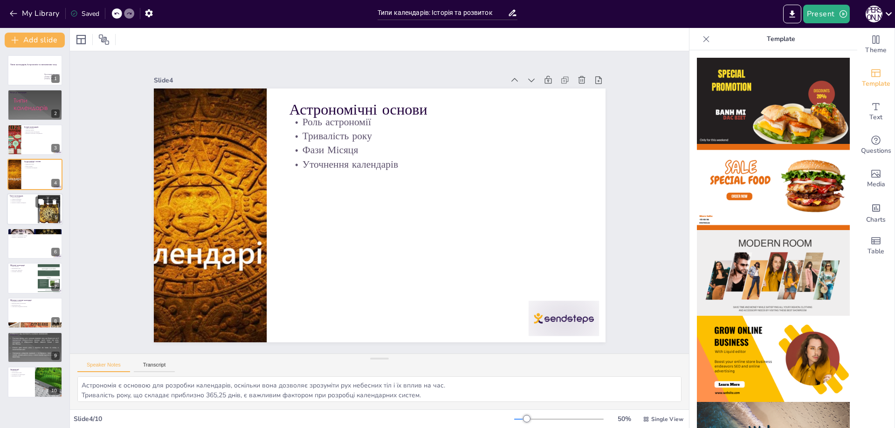
click at [24, 211] on div at bounding box center [35, 209] width 56 height 32
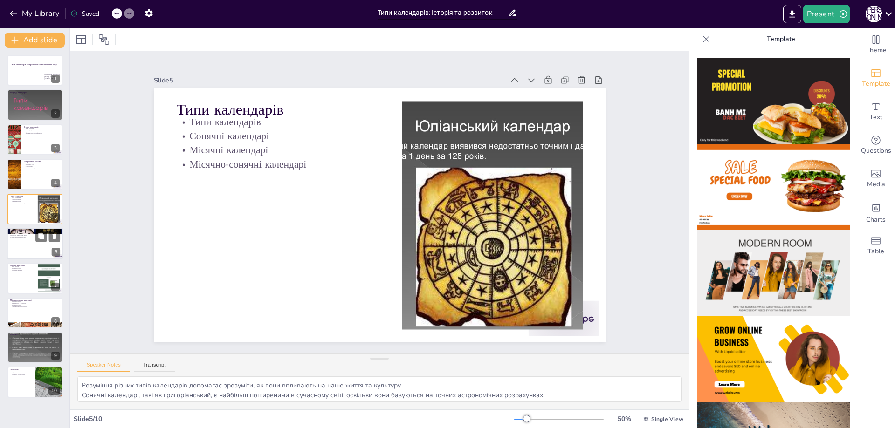
click at [25, 241] on div at bounding box center [35, 244] width 56 height 32
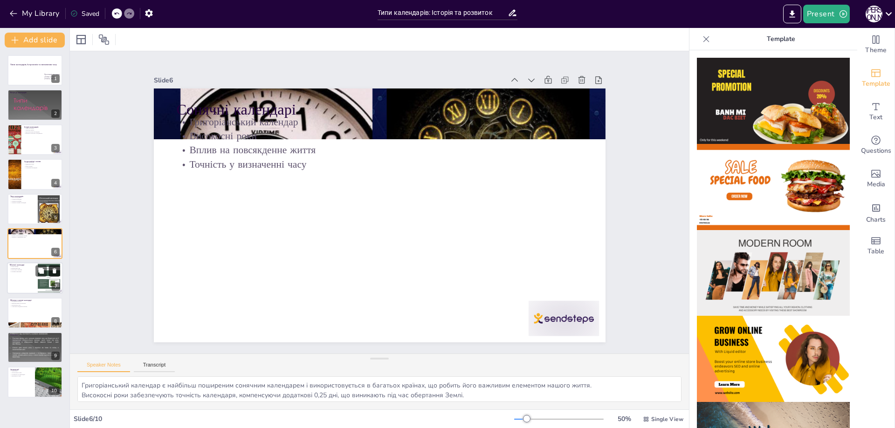
click at [49, 272] on button at bounding box center [54, 271] width 11 height 11
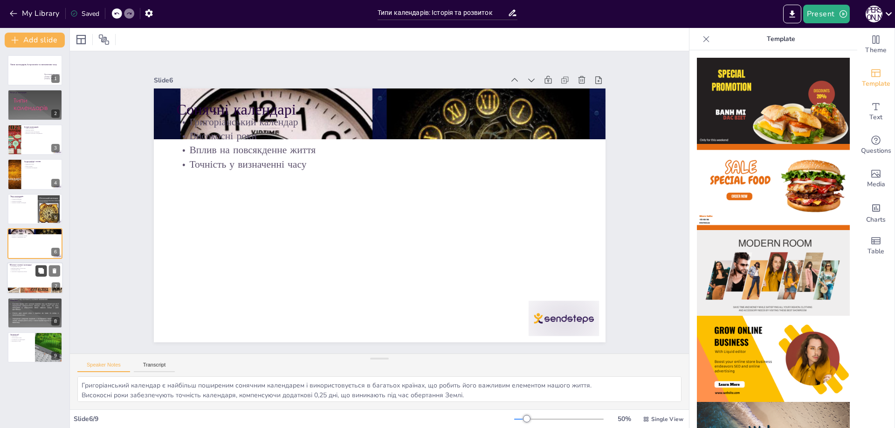
click at [39, 273] on icon at bounding box center [41, 271] width 7 height 7
type textarea "Місячно-сонячні календарі поєднують елементи сонячних і місячних систем, що роб…"
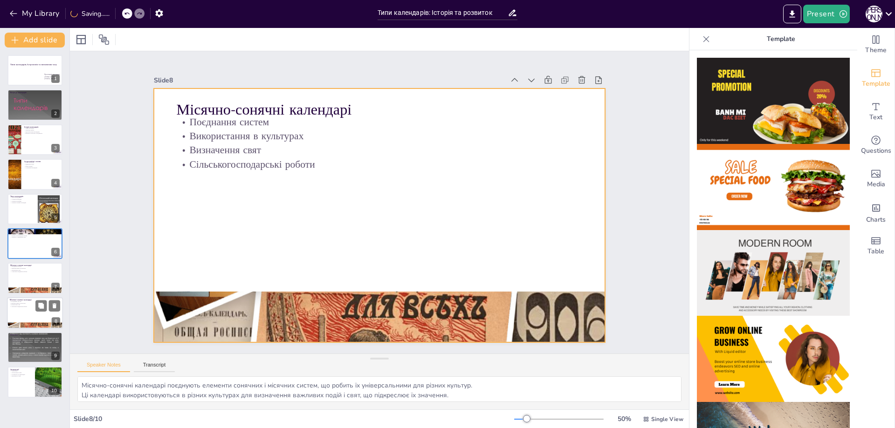
click at [31, 310] on div at bounding box center [35, 313] width 56 height 32
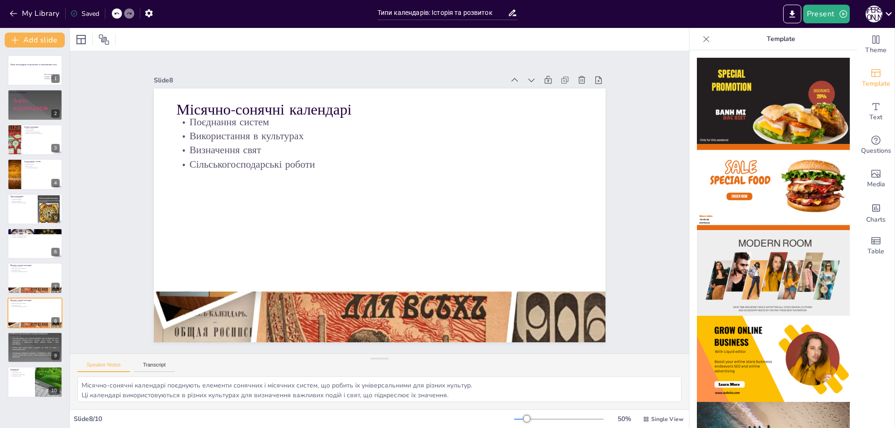
drag, startPoint x: 33, startPoint y: 62, endPoint x: 64, endPoint y: 57, distance: 31.3
click at [33, 63] on p "Типи календарів.Астрономія та визначення часу" at bounding box center [34, 64] width 49 height 3
